Goal: Task Accomplishment & Management: Manage account settings

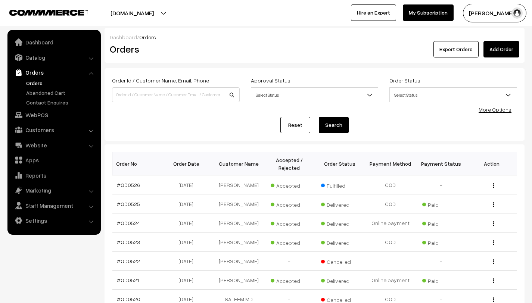
click at [58, 79] on link "Orders" at bounding box center [61, 83] width 74 height 8
click at [512, 20] on button "[PERSON_NAME]" at bounding box center [494, 13] width 63 height 19
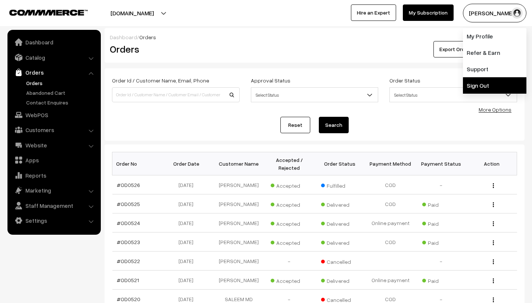
click at [511, 86] on link "Sign Out" at bounding box center [494, 85] width 63 height 16
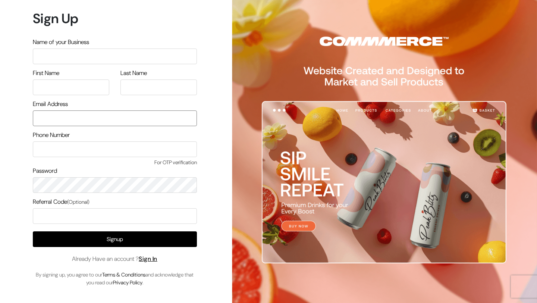
type input "mk@yourdesignstore.in"
click at [157, 263] on span "Already Have an account ? Sign In" at bounding box center [114, 258] width 85 height 9
click at [157, 260] on link "Sign In" at bounding box center [148, 259] width 19 height 8
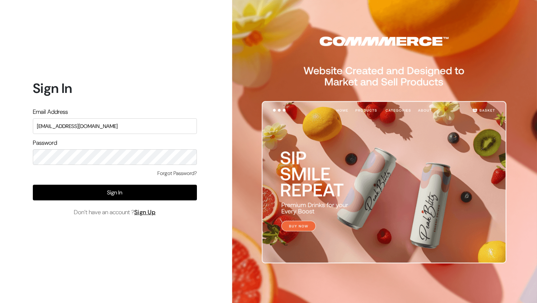
click at [115, 123] on input "mk@yourdesignstore.in" at bounding box center [115, 126] width 164 height 16
type input "lokesh@yourdesignstore.in"
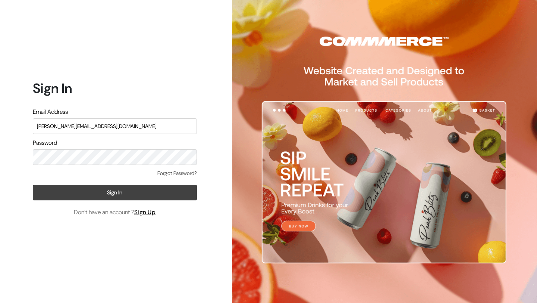
click at [186, 192] on button "Sign In" at bounding box center [115, 193] width 164 height 16
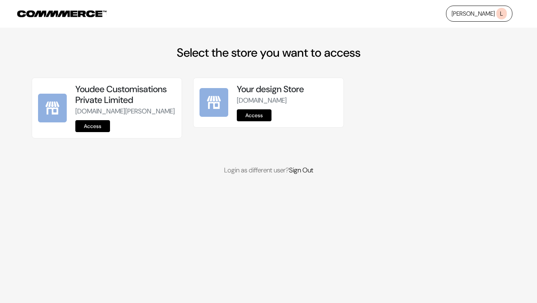
click at [91, 132] on link "Access" at bounding box center [92, 126] width 35 height 12
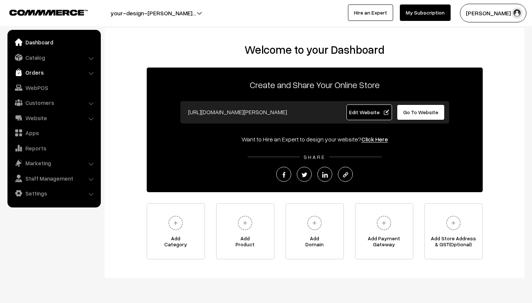
click at [62, 76] on link "Orders" at bounding box center [53, 72] width 89 height 13
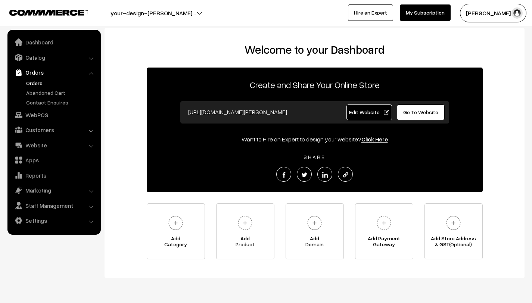
click at [72, 86] on link "Orders" at bounding box center [61, 83] width 74 height 8
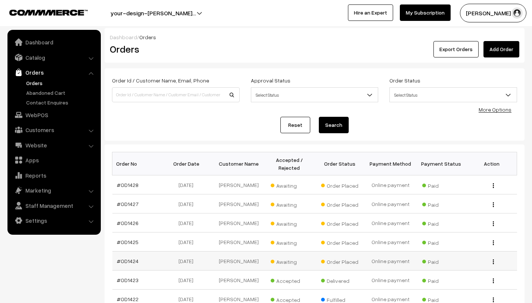
click at [492, 262] on img "button" at bounding box center [492, 261] width 1 height 5
click at [278, 261] on span "Awaiting" at bounding box center [288, 261] width 37 height 10
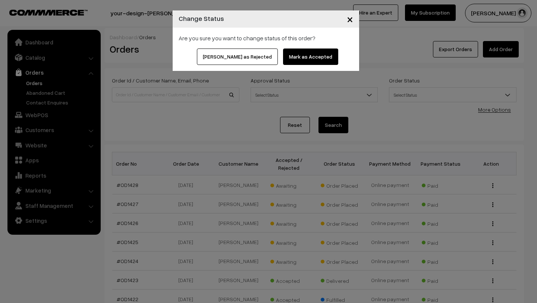
click at [287, 54] on button "Mark as Accepted" at bounding box center [310, 56] width 55 height 16
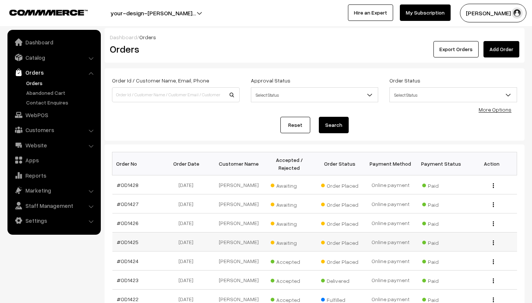
click at [289, 241] on span "Awaiting" at bounding box center [288, 242] width 37 height 10
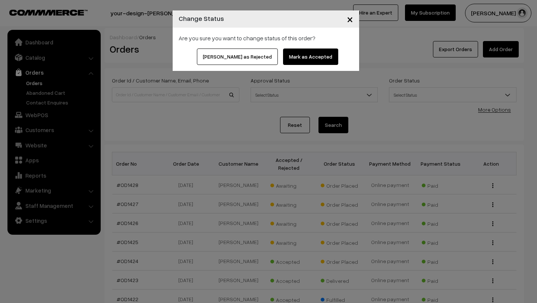
click at [296, 60] on button "Mark as Accepted" at bounding box center [310, 56] width 55 height 16
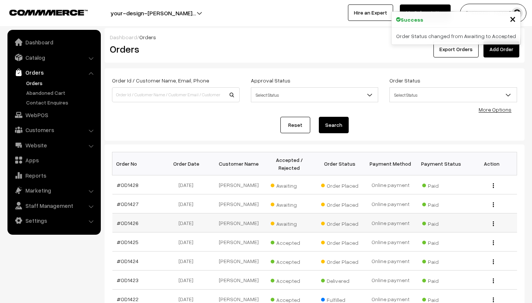
click at [285, 226] on span "Awaiting" at bounding box center [288, 223] width 37 height 10
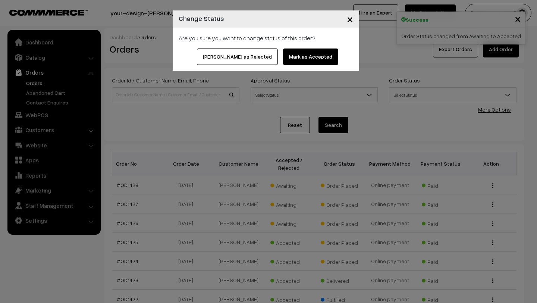
click at [309, 55] on button "Mark as Accepted" at bounding box center [310, 56] width 55 height 16
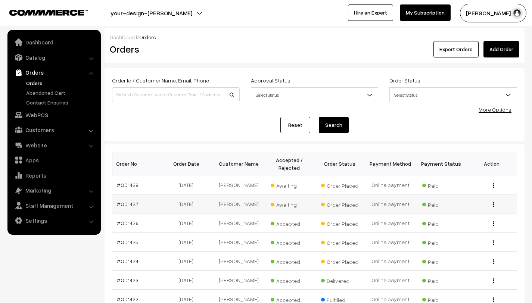
click at [277, 201] on span "Awaiting" at bounding box center [288, 204] width 37 height 10
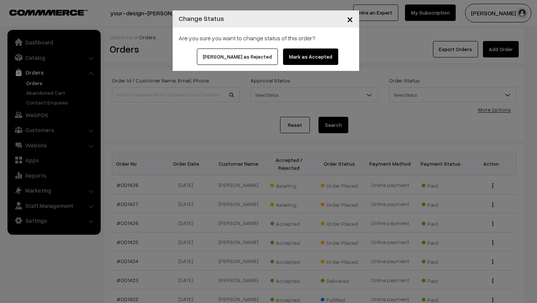
click at [291, 63] on button "Mark as Accepted" at bounding box center [310, 56] width 55 height 16
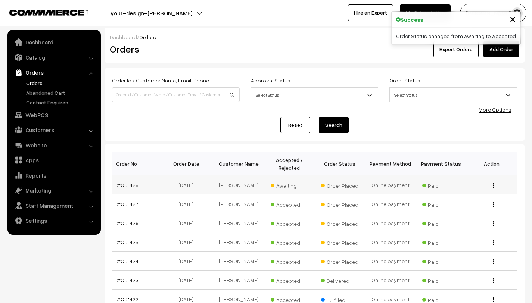
click at [287, 181] on span "Awaiting" at bounding box center [288, 185] width 37 height 10
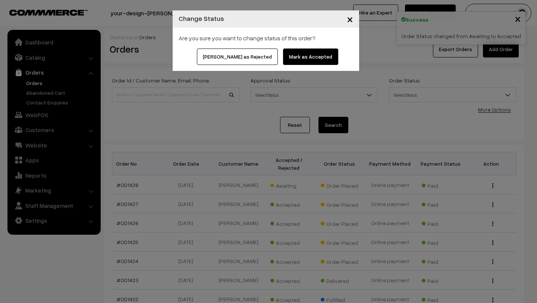
click at [294, 58] on button "Mark as Accepted" at bounding box center [310, 56] width 55 height 16
